Goal: Task Accomplishment & Management: Manage account settings

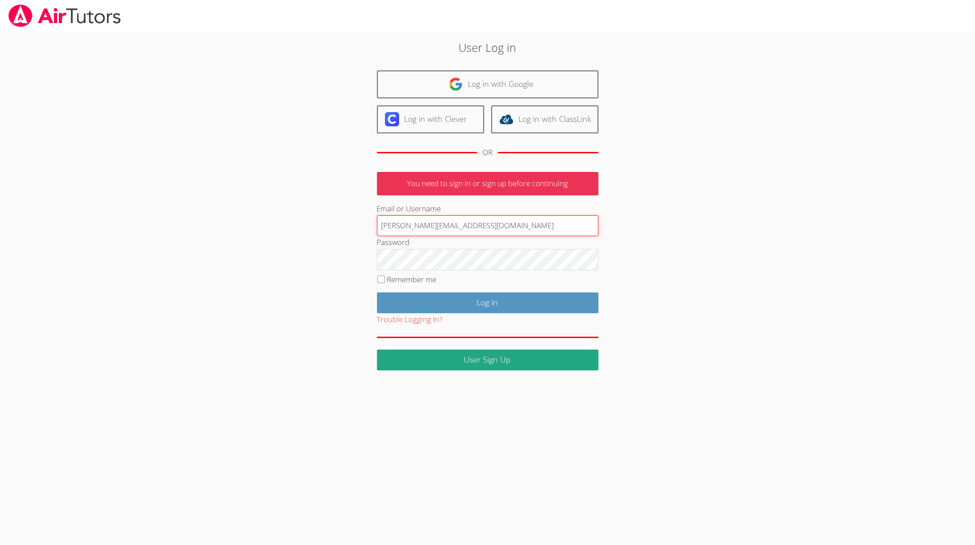
click at [377, 236] on div at bounding box center [377, 236] width 0 height 0
type input "[PERSON_NAME][EMAIL_ADDRESS][PERSON_NAME][DOMAIN_NAME]"
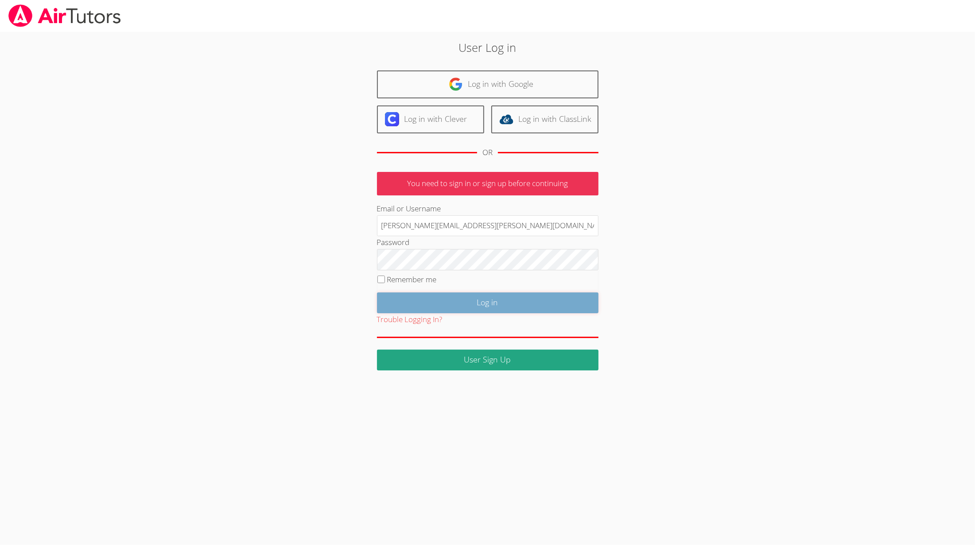
click at [478, 300] on input "Log in" at bounding box center [487, 302] width 221 height 21
click at [681, 292] on div "User Log in Log in with Google Log in with Clever Log in with ClassLink OR Inva…" at bounding box center [487, 204] width 526 height 331
click at [482, 293] on input "Log in" at bounding box center [487, 302] width 221 height 21
click at [450, 302] on input "Log in" at bounding box center [487, 302] width 221 height 21
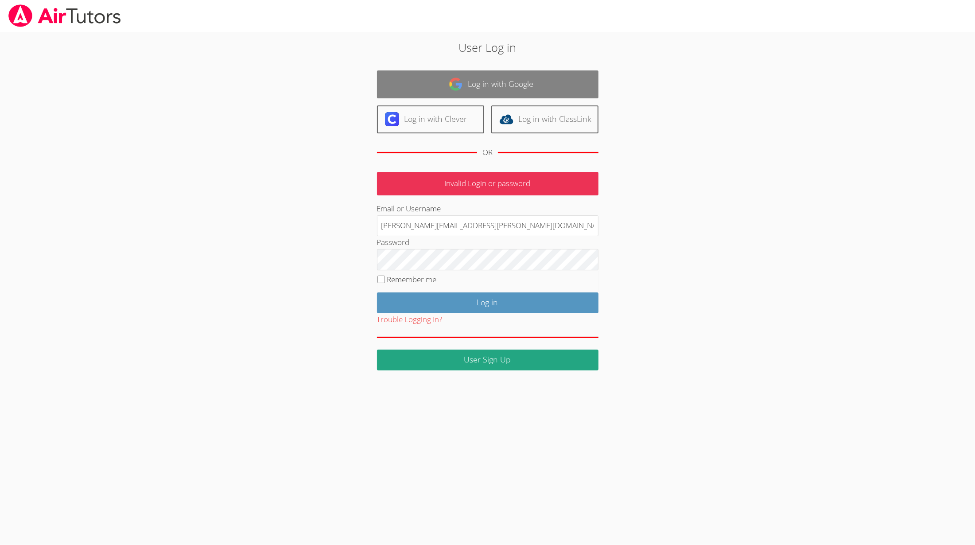
click at [514, 81] on link "Log in with Google" at bounding box center [487, 84] width 221 height 28
